Goal: Transaction & Acquisition: Download file/media

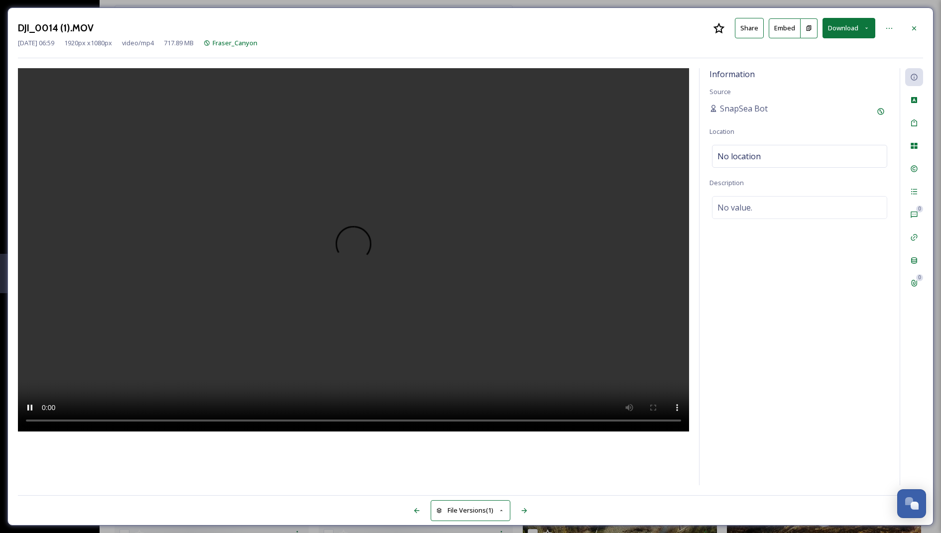
scroll to position [1200, 0]
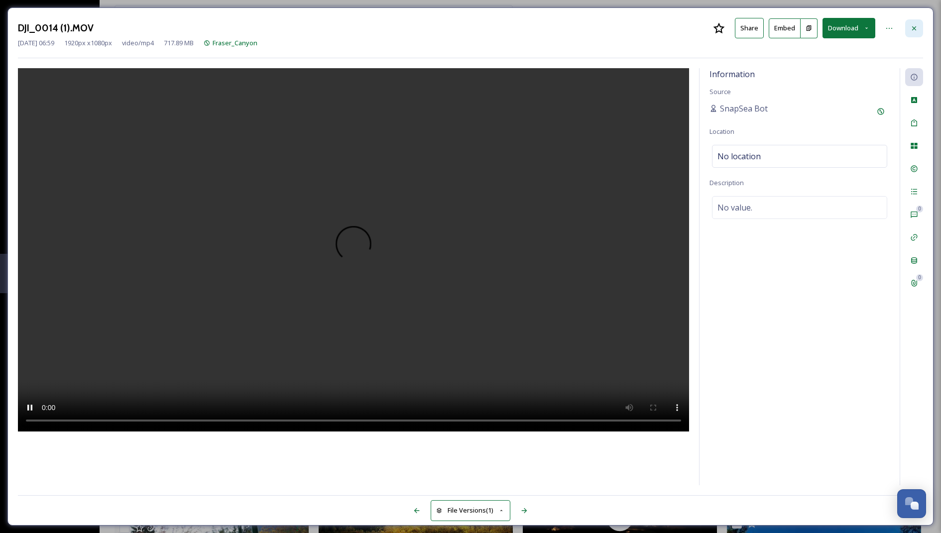
click at [917, 33] on div at bounding box center [915, 28] width 18 height 18
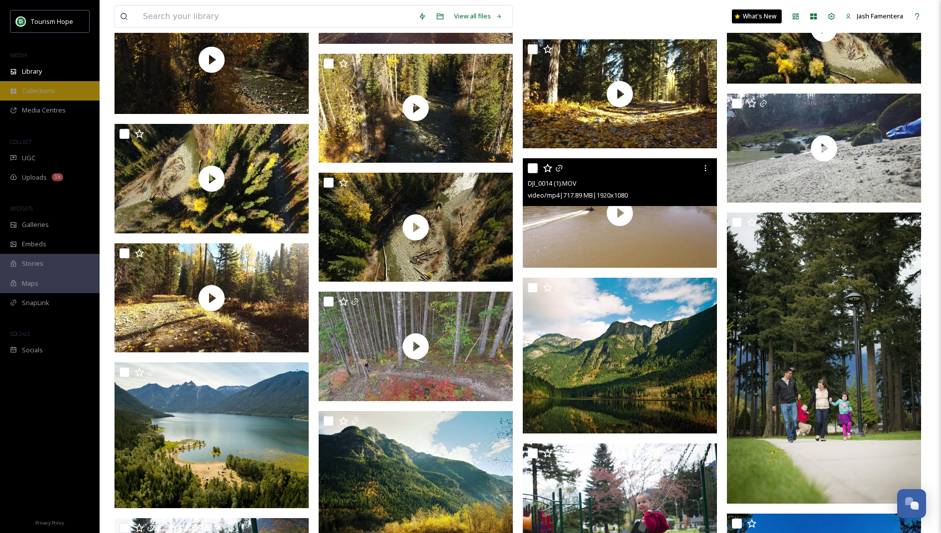
click at [28, 84] on div "Collections" at bounding box center [50, 90] width 100 height 19
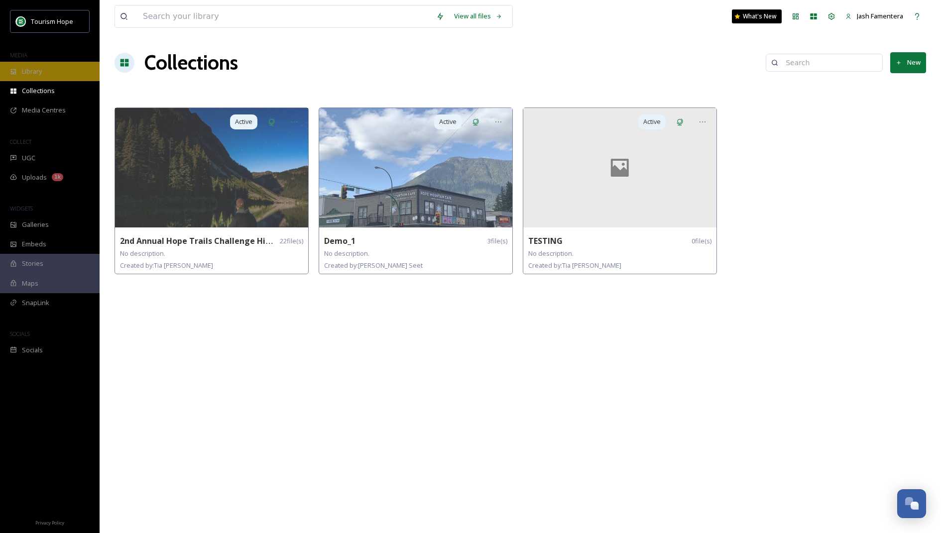
click at [29, 75] on span "Library" at bounding box center [32, 71] width 20 height 9
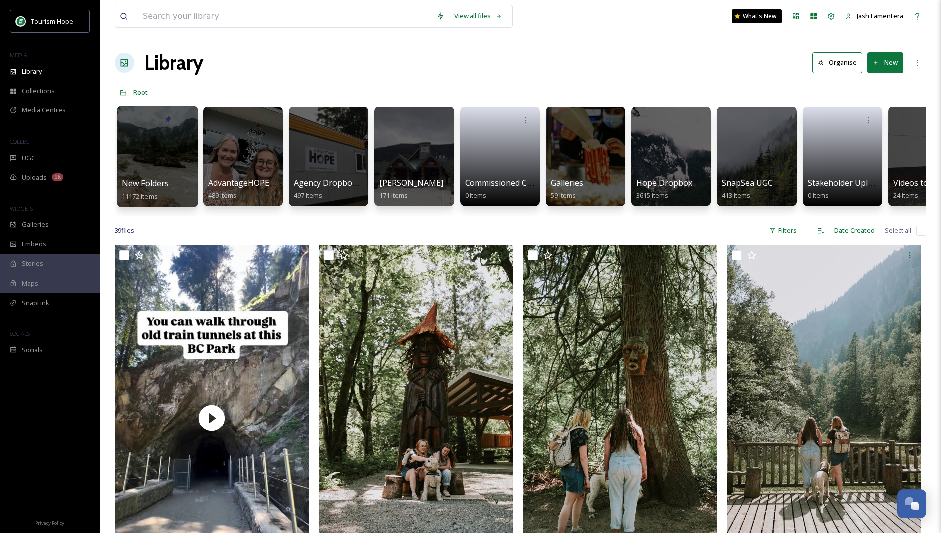
click at [176, 148] on div at bounding box center [157, 157] width 81 height 102
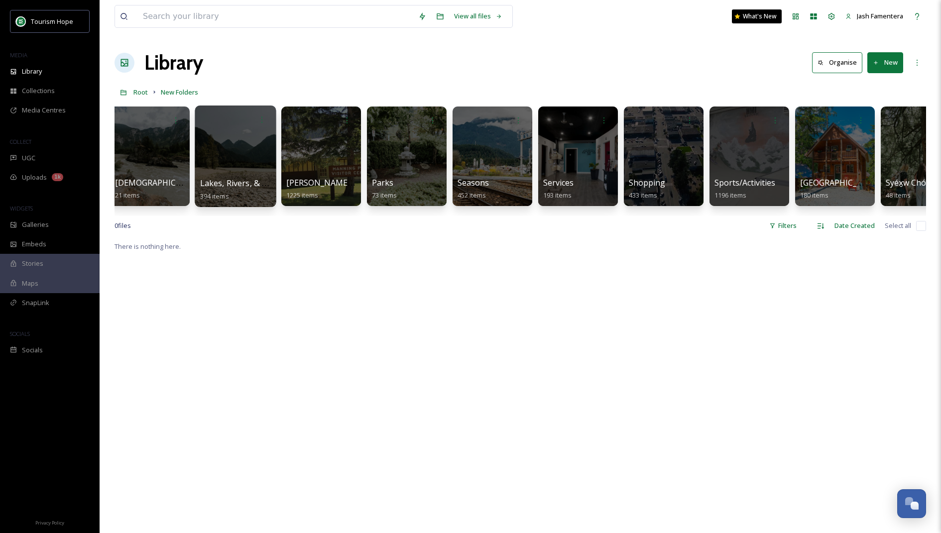
scroll to position [0, 865]
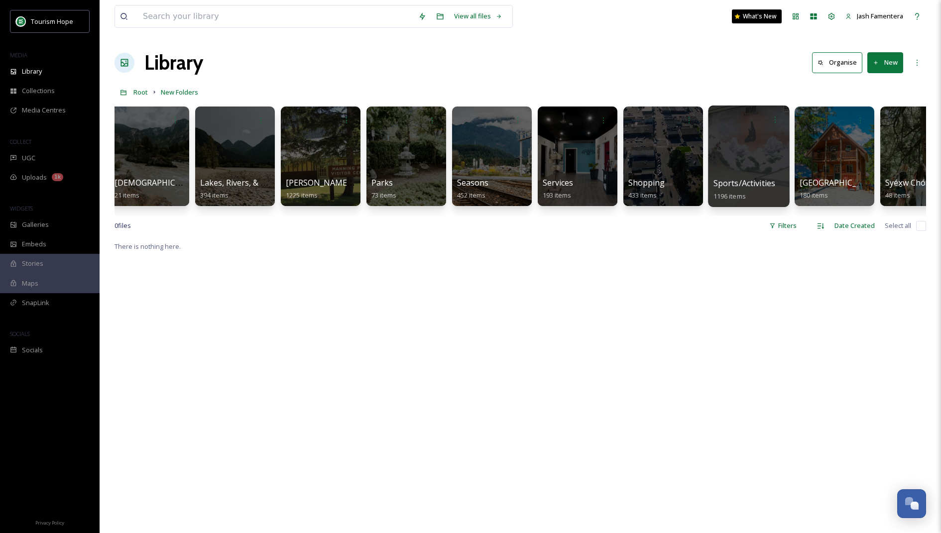
click at [753, 143] on div at bounding box center [748, 157] width 81 height 102
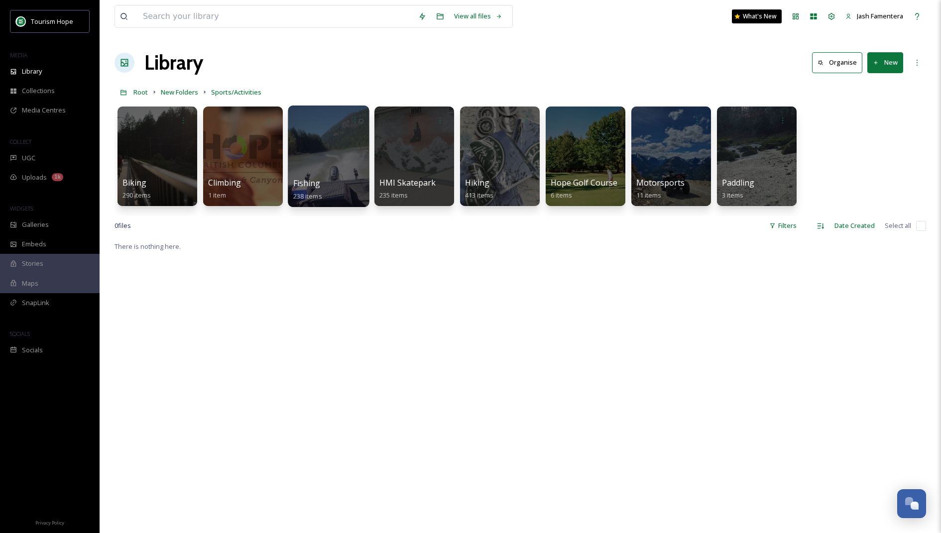
click at [303, 164] on div at bounding box center [328, 157] width 81 height 102
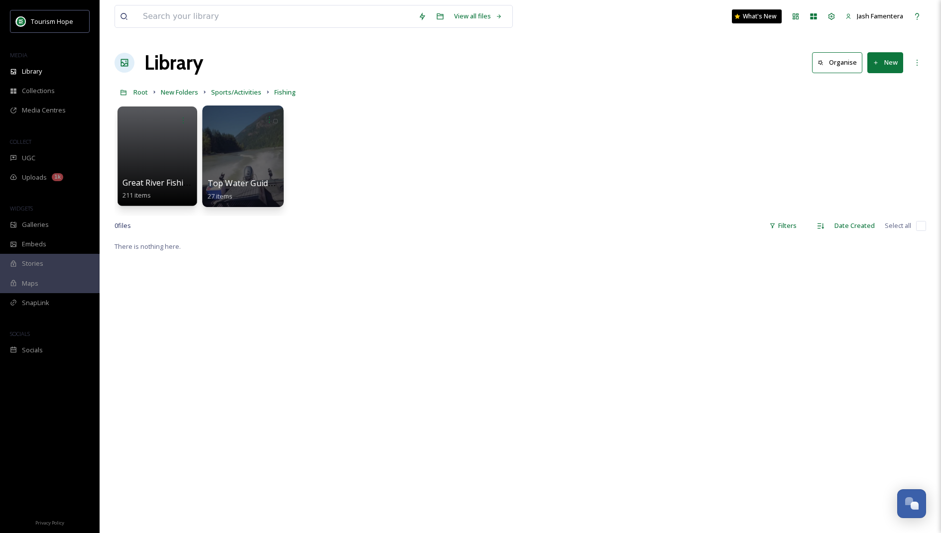
click at [229, 147] on div at bounding box center [242, 157] width 81 height 102
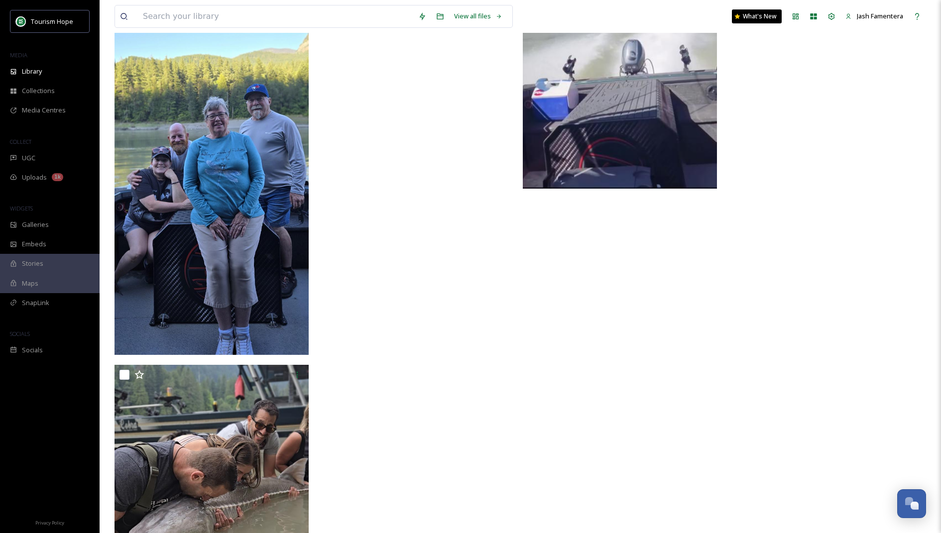
scroll to position [2033, 0]
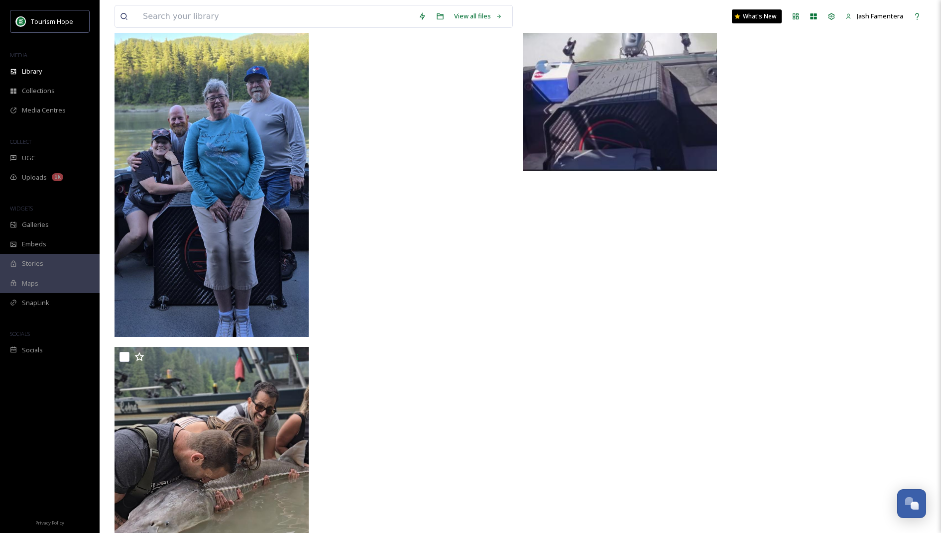
click at [250, 228] on img at bounding box center [212, 127] width 194 height 420
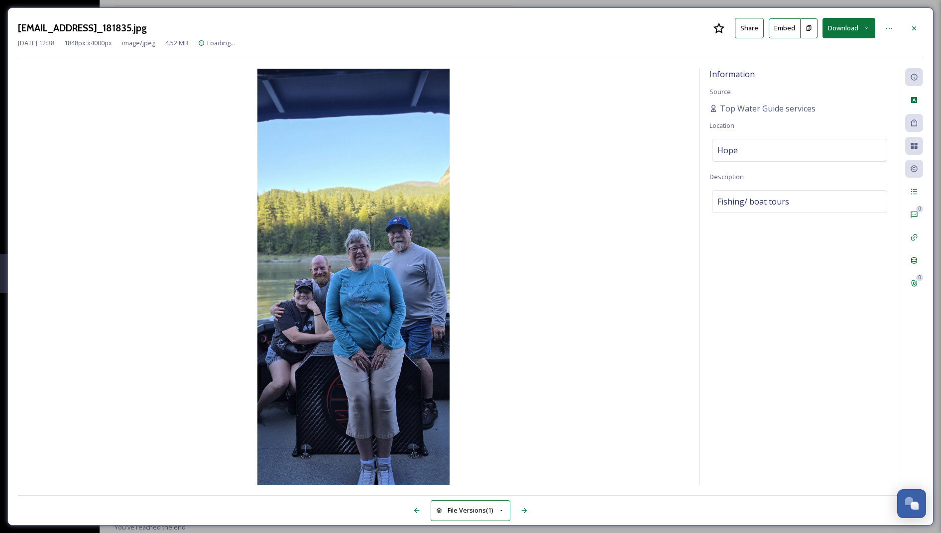
scroll to position [1602, 0]
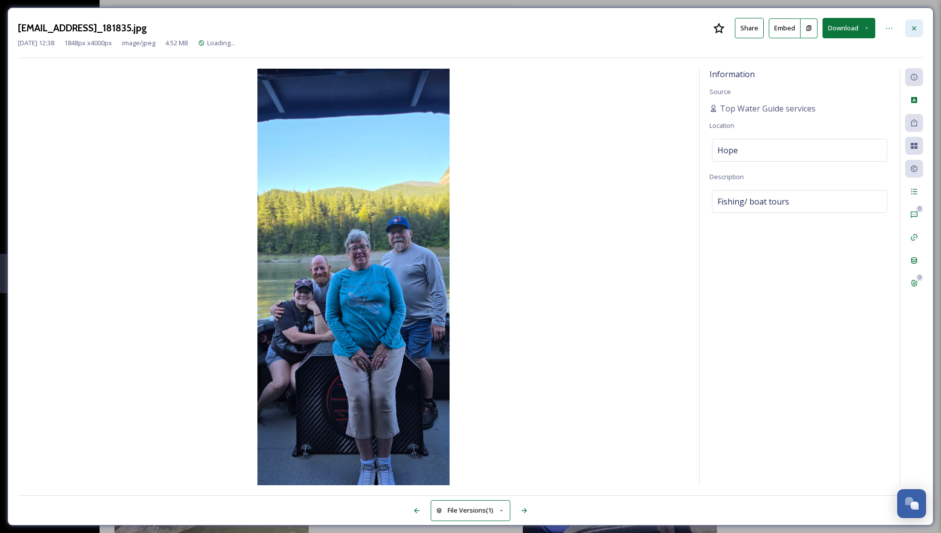
click at [917, 24] on icon at bounding box center [915, 28] width 8 height 8
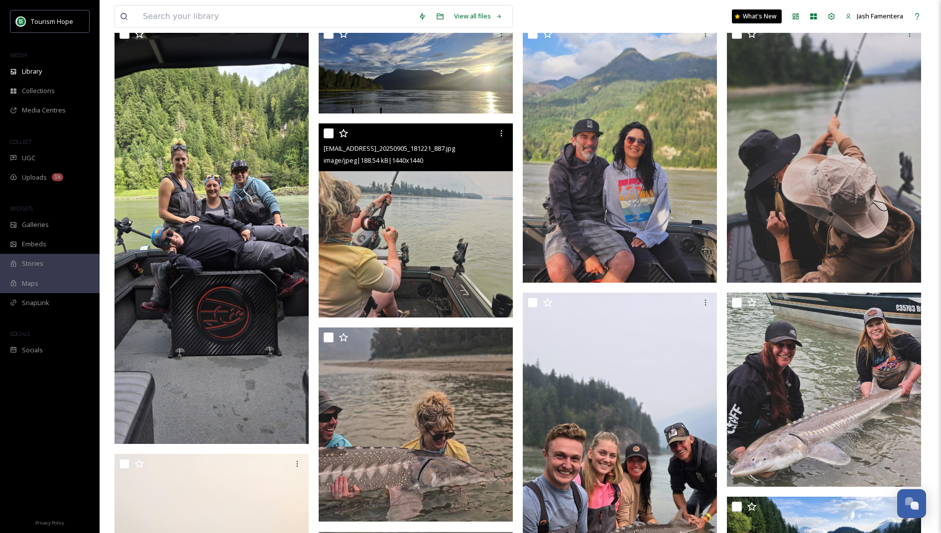
scroll to position [119, 0]
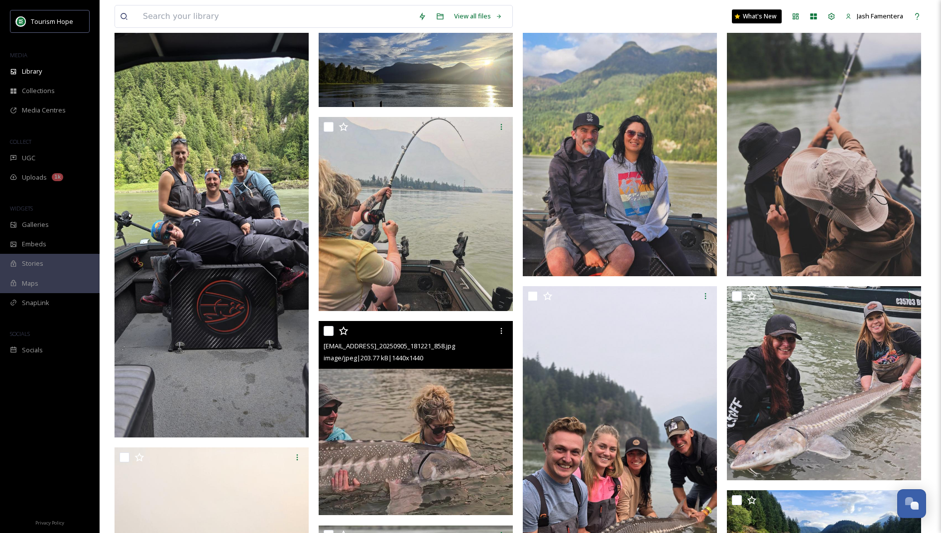
click at [384, 392] on img at bounding box center [416, 418] width 194 height 194
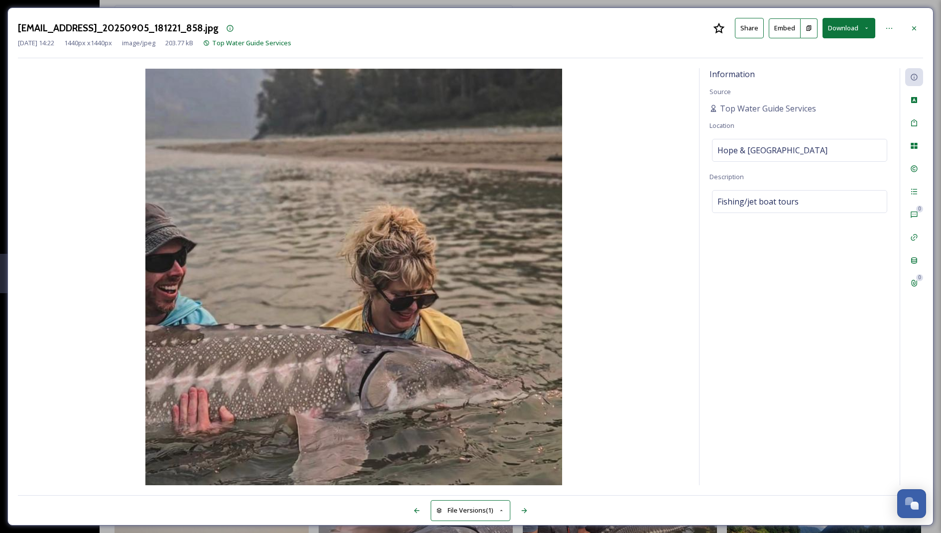
click at [920, 13] on div "[EMAIL_ADDRESS]_20250905_181221_858.jpg Share Embed Download [DATE] 14:22 1440 …" at bounding box center [470, 266] width 926 height 519
click at [914, 24] on icon at bounding box center [915, 28] width 8 height 8
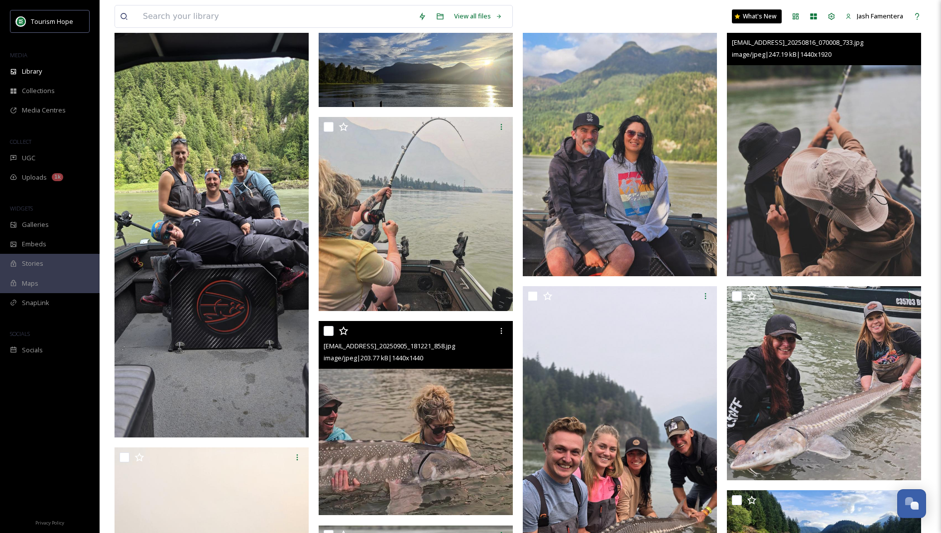
click at [829, 205] on img at bounding box center [824, 146] width 194 height 259
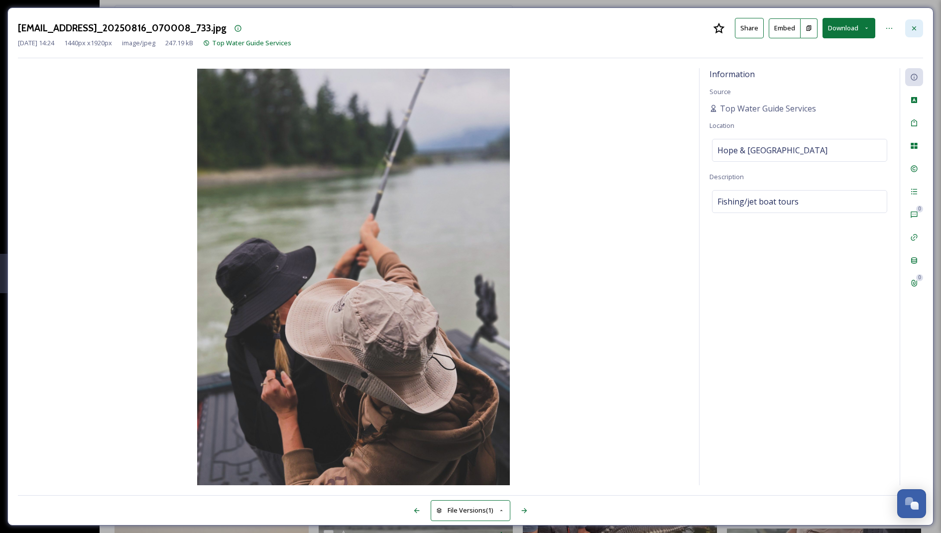
click at [914, 31] on icon at bounding box center [915, 28] width 8 height 8
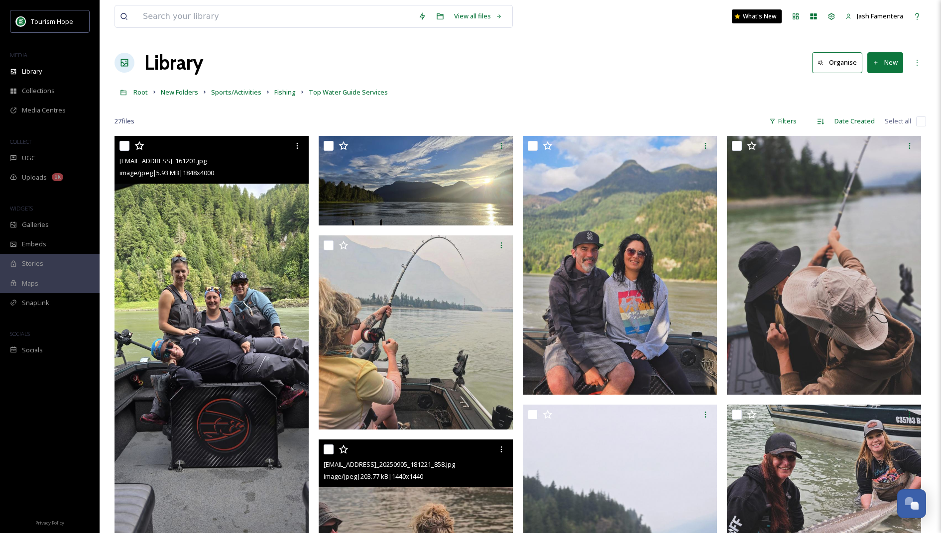
click at [194, 360] on img at bounding box center [212, 346] width 194 height 420
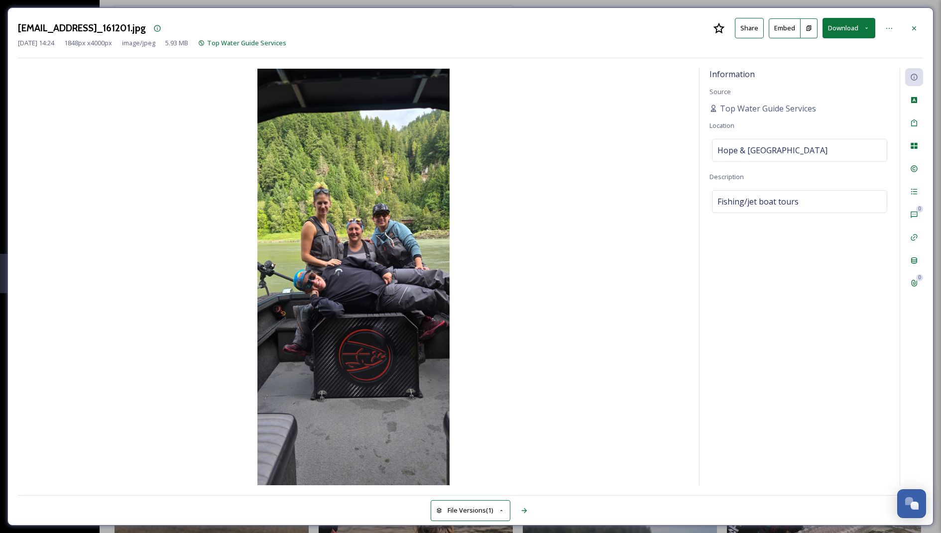
click at [833, 25] on button "Download" at bounding box center [849, 28] width 53 height 20
click at [817, 46] on span "Download Original (1848 x 4000)" at bounding box center [823, 50] width 94 height 9
click at [918, 25] on icon at bounding box center [915, 28] width 8 height 8
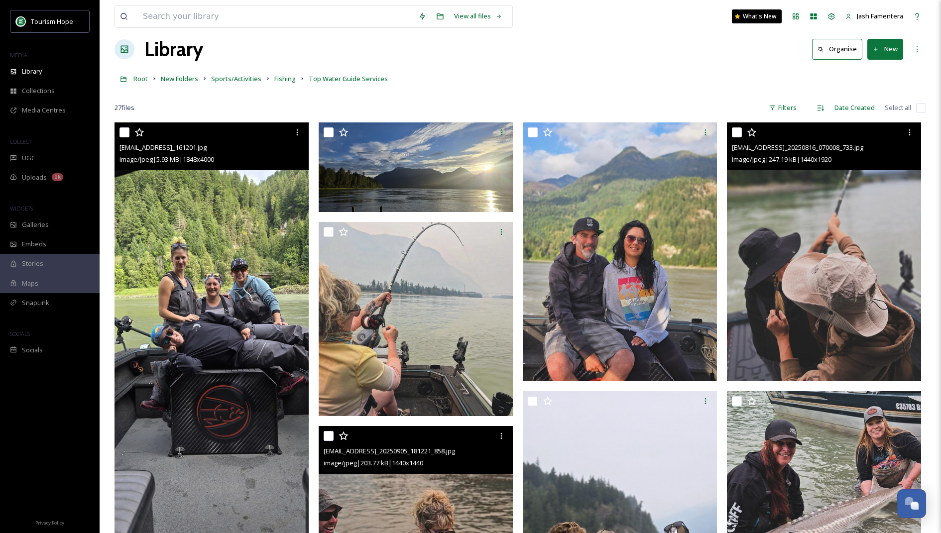
scroll to position [4, 0]
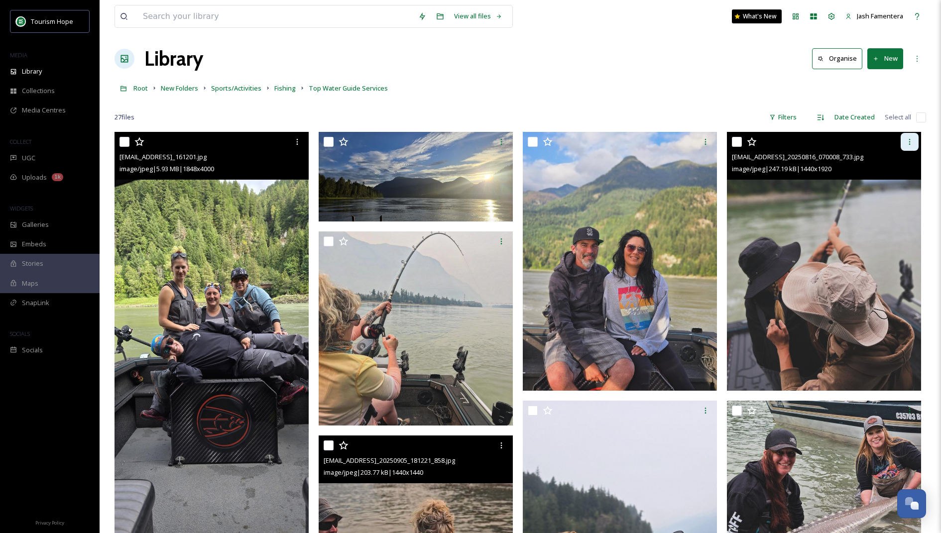
click at [903, 141] on div at bounding box center [910, 142] width 18 height 18
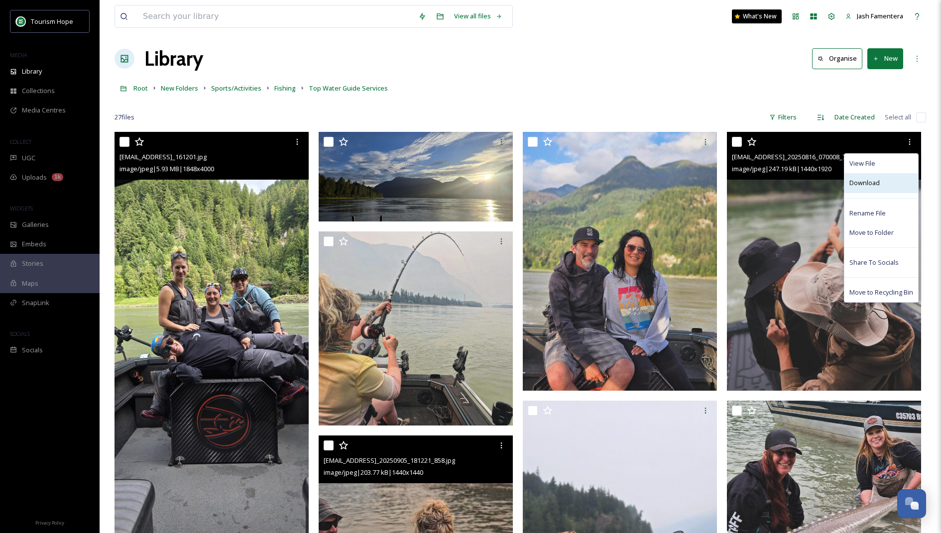
click at [890, 183] on div "Download" at bounding box center [882, 182] width 74 height 19
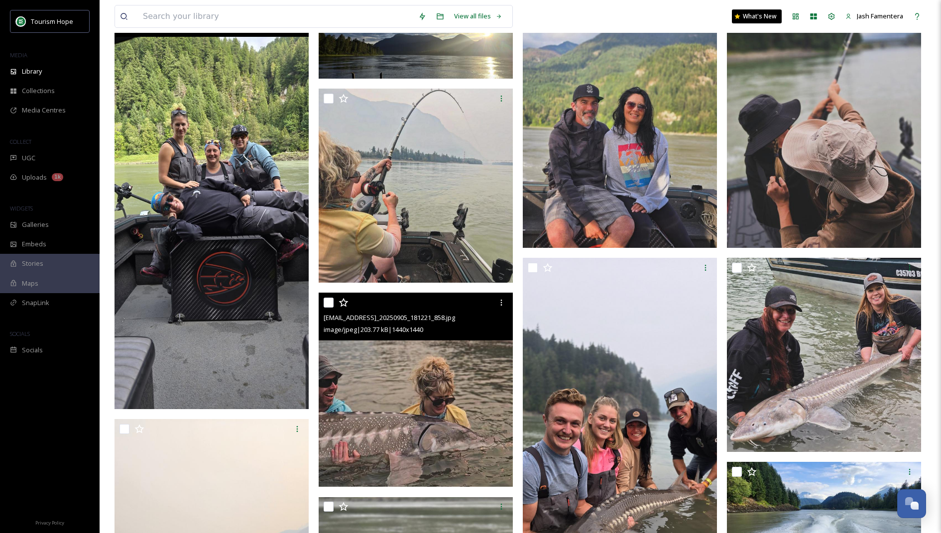
scroll to position [105, 0]
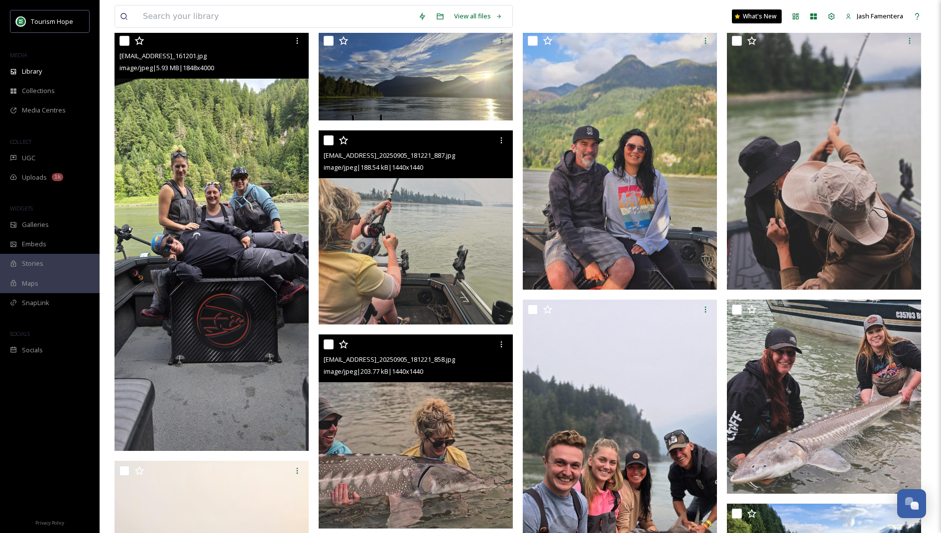
click at [441, 203] on img at bounding box center [416, 228] width 194 height 194
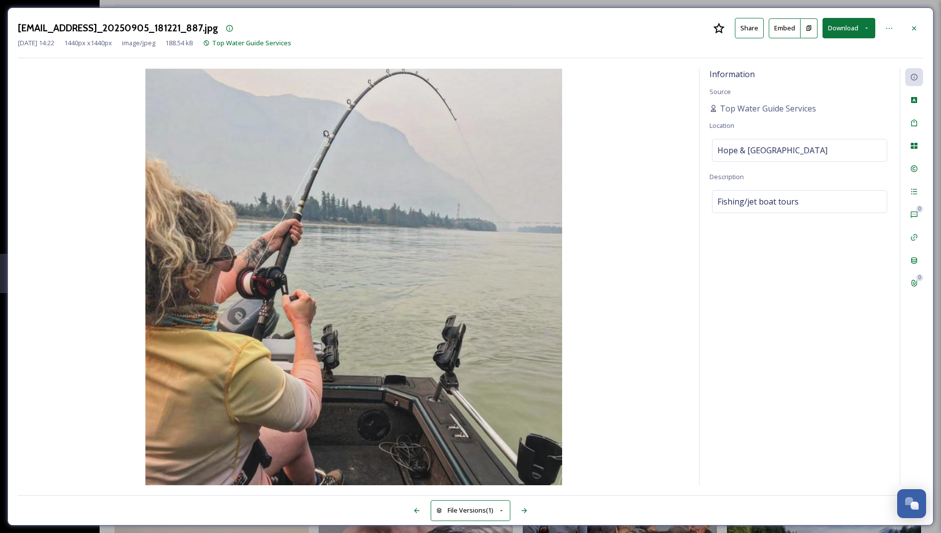
click at [843, 26] on button "Download" at bounding box center [849, 28] width 53 height 20
click at [822, 46] on span "Download Original (1440 x 1440)" at bounding box center [822, 50] width 94 height 9
click at [908, 28] on div at bounding box center [915, 28] width 18 height 18
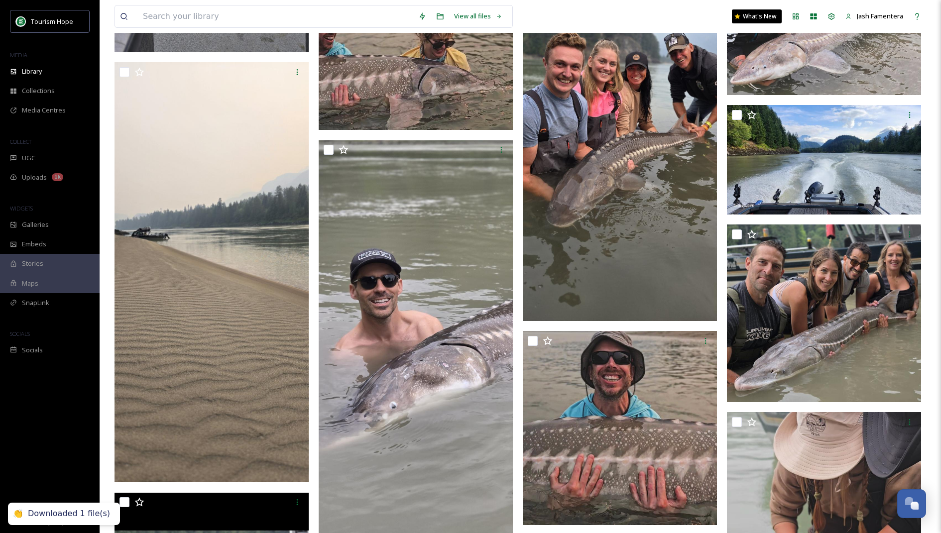
scroll to position [508, 0]
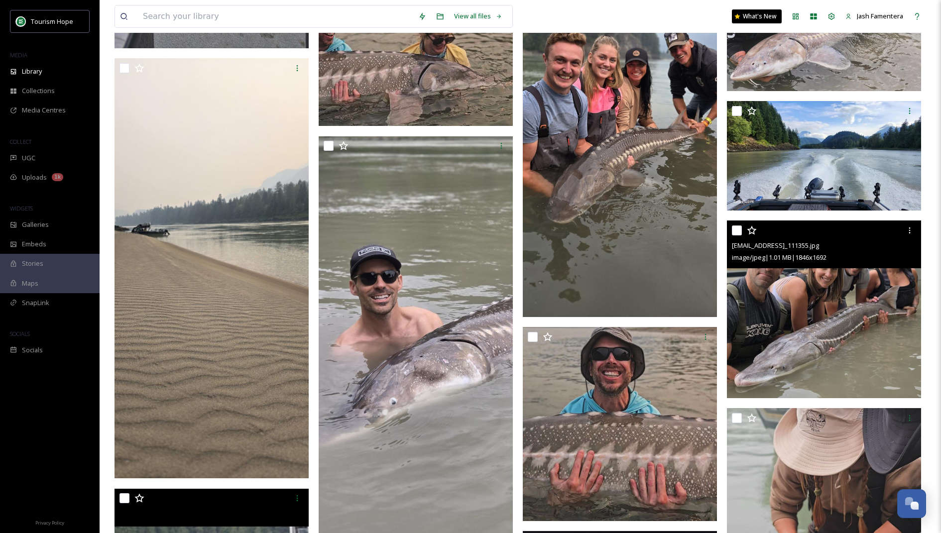
click at [857, 287] on img at bounding box center [824, 310] width 194 height 178
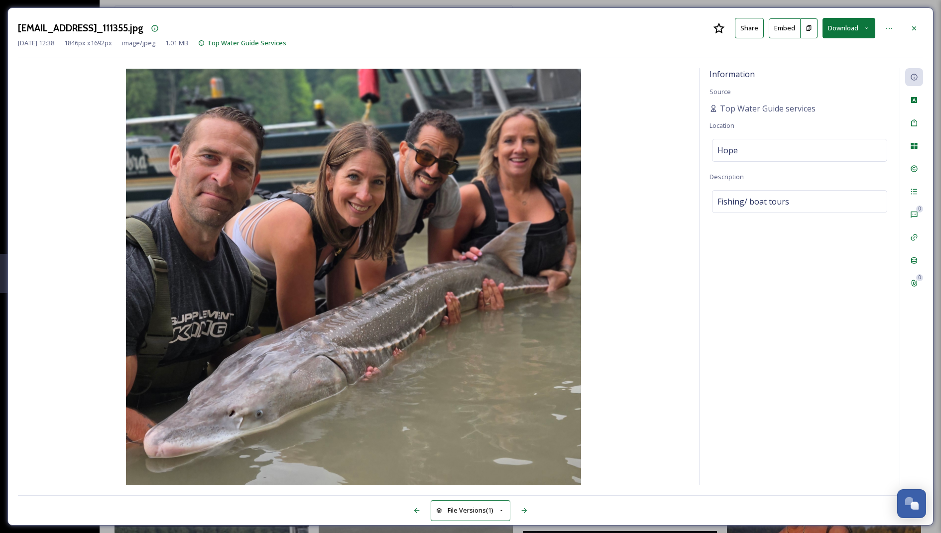
click at [908, 18] on div "[EMAIL_ADDRESS]_111355.jpg Share Embed Download" at bounding box center [471, 28] width 906 height 20
click at [915, 30] on icon at bounding box center [915, 28] width 8 height 8
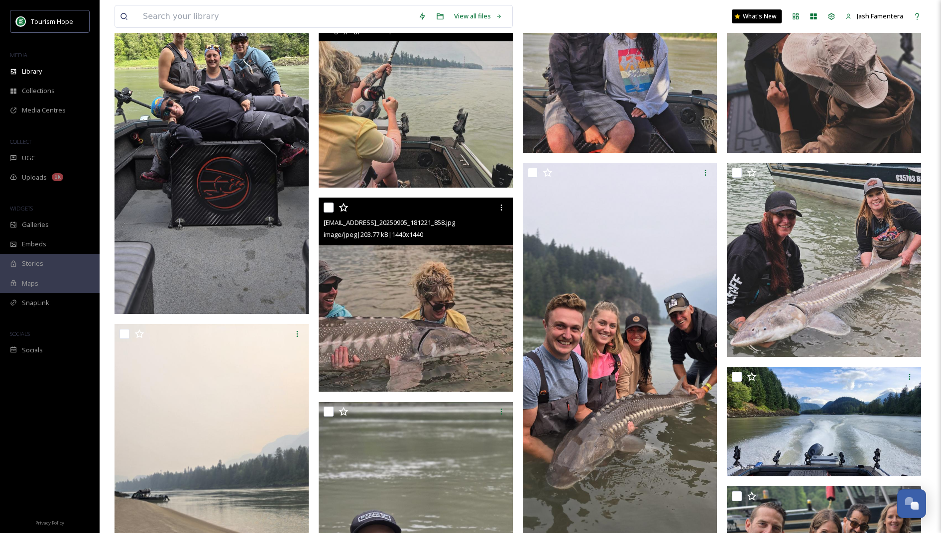
scroll to position [243, 0]
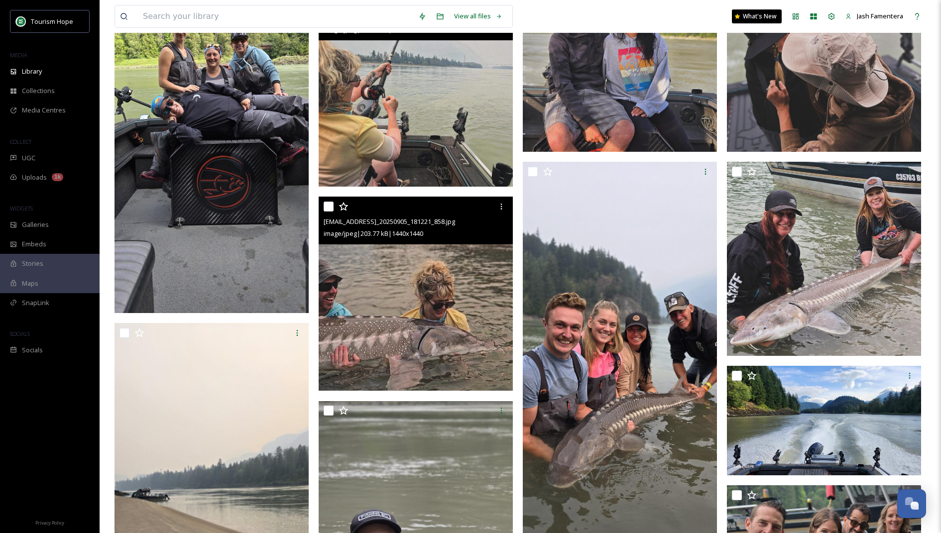
click at [492, 201] on div at bounding box center [417, 207] width 187 height 18
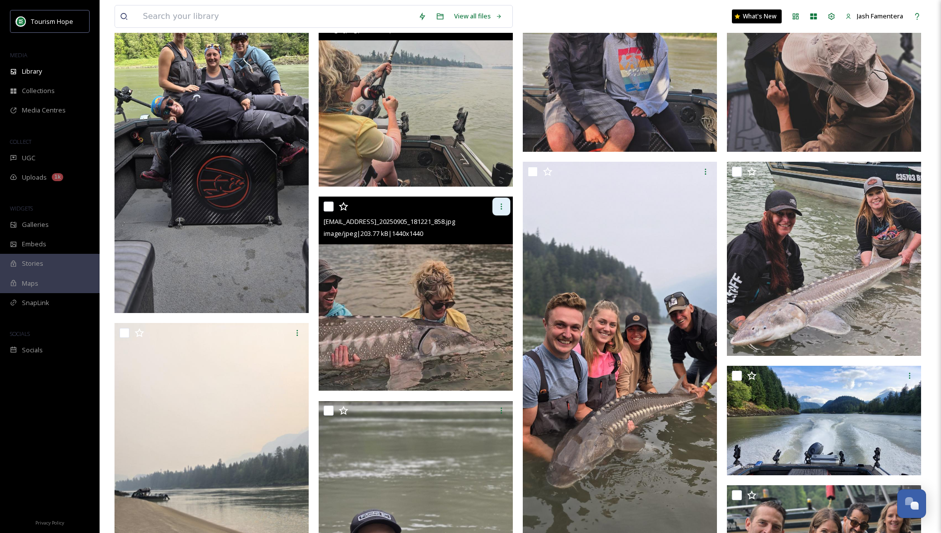
click at [495, 201] on div at bounding box center [502, 207] width 18 height 18
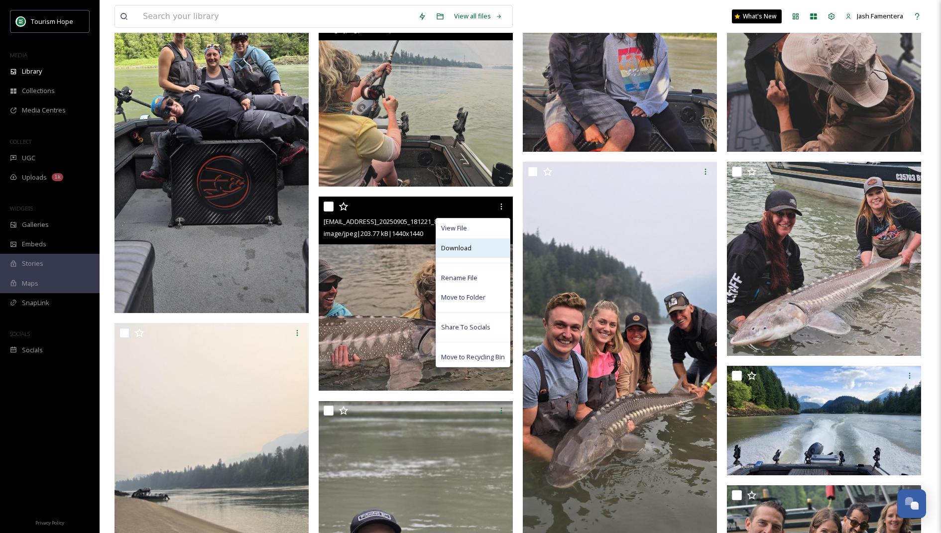
click at [465, 244] on span "Download" at bounding box center [456, 248] width 30 height 9
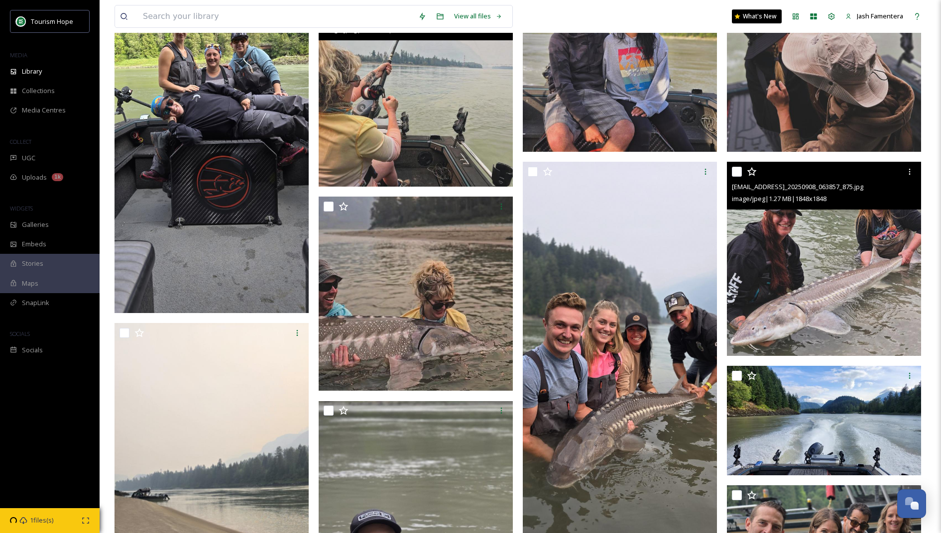
click at [857, 226] on img at bounding box center [824, 259] width 194 height 194
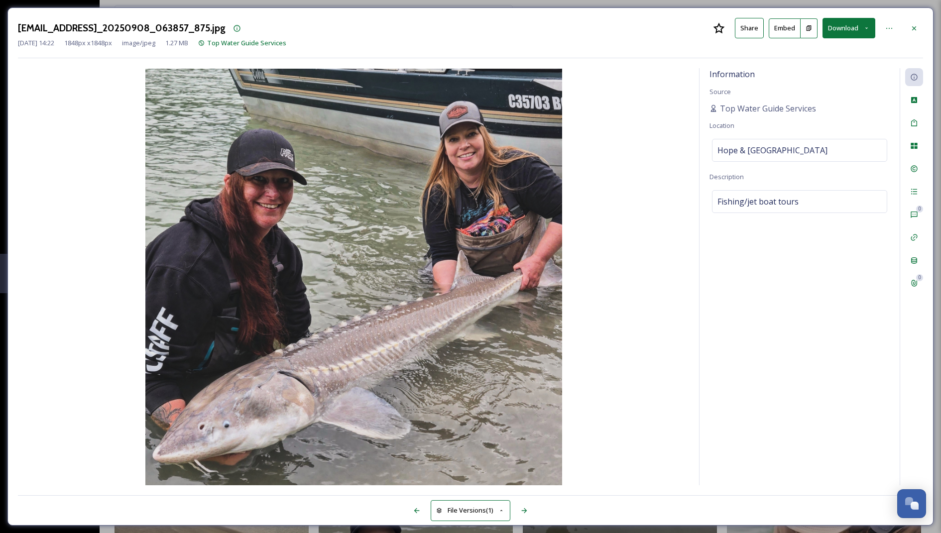
click at [853, 24] on button "Download" at bounding box center [849, 28] width 53 height 20
click at [846, 46] on span "Download Original (1848 x 1848)" at bounding box center [822, 50] width 94 height 9
click at [906, 27] on div at bounding box center [915, 28] width 18 height 18
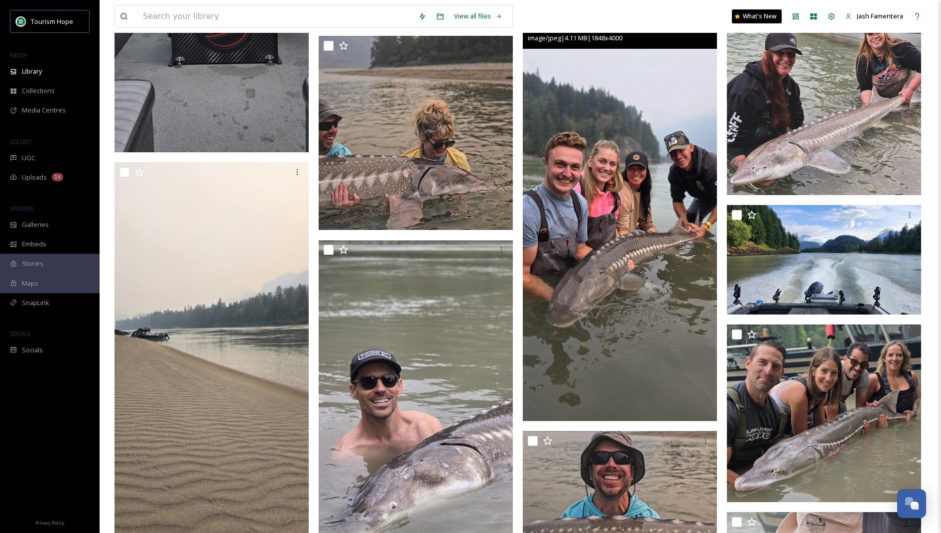
scroll to position [313, 0]
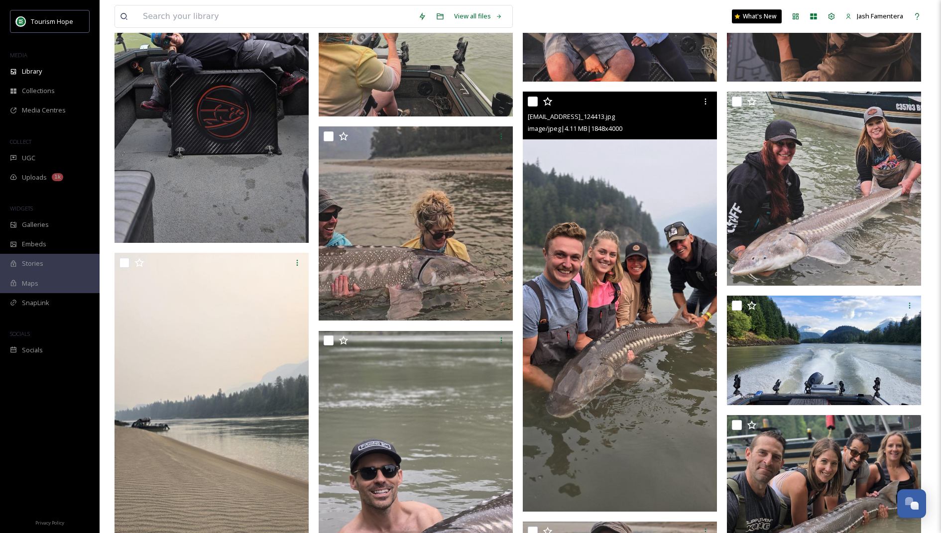
click at [585, 284] on img at bounding box center [620, 302] width 194 height 420
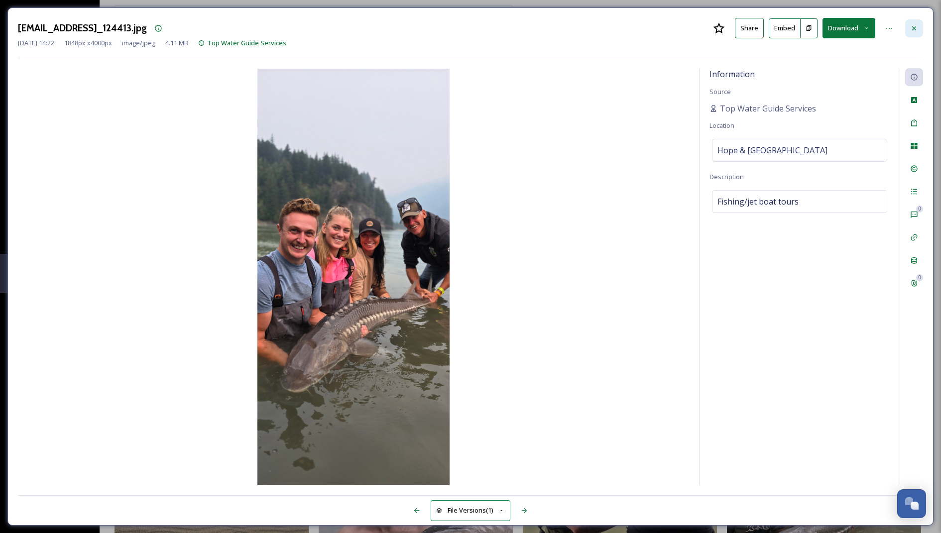
click at [922, 28] on div at bounding box center [915, 28] width 18 height 18
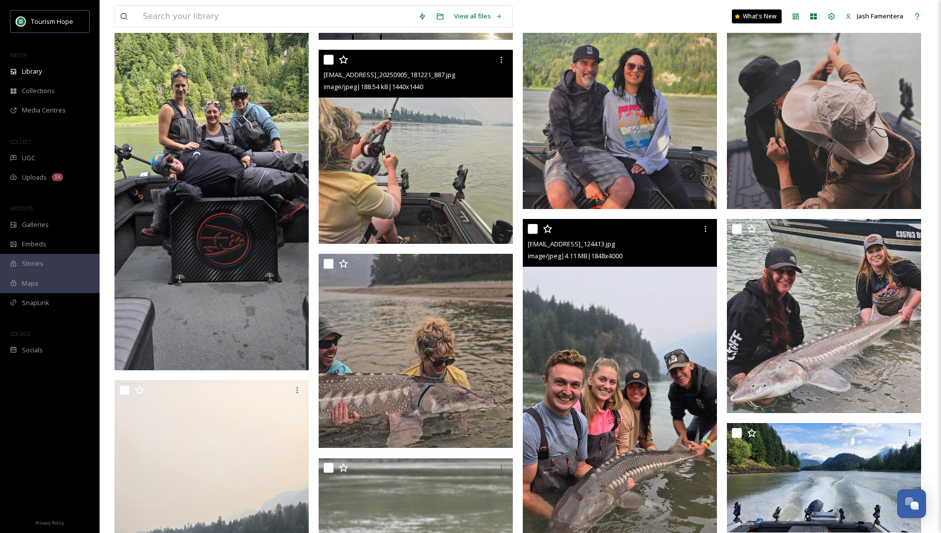
scroll to position [191, 0]
